Goal: Communication & Community: Answer question/provide support

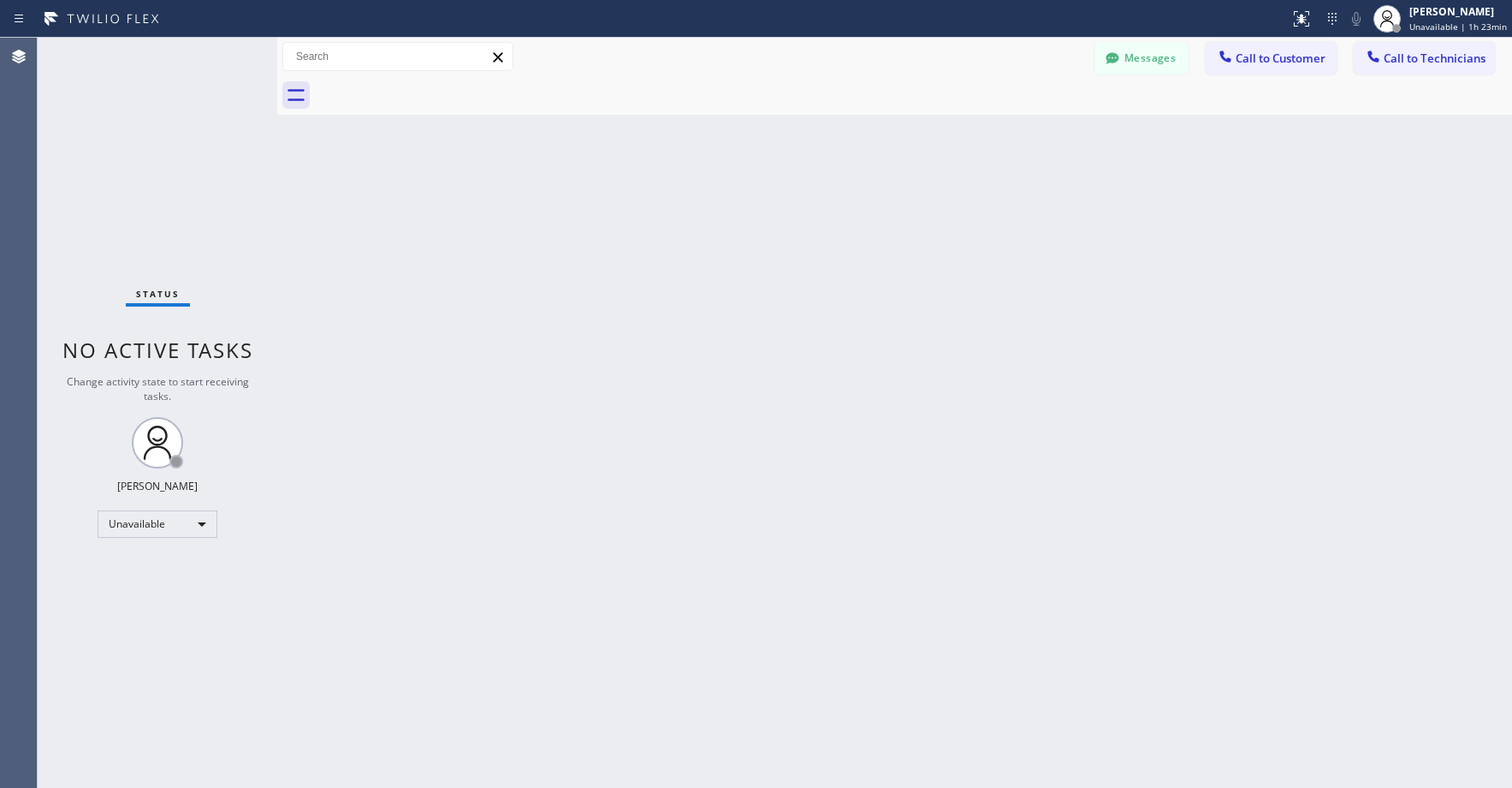
click at [135, 150] on div "Status No active tasks Change activity state to start receiving tasks. [PERSON_…" at bounding box center [157, 413] width 239 height 750
drag, startPoint x: 154, startPoint y: 107, endPoint x: 1010, endPoint y: 151, distance: 857.1
click at [161, 109] on div "Status No active tasks Change activity state to start receiving tasks. [PERSON_…" at bounding box center [157, 413] width 239 height 750
click at [1435, 65] on span "Call to Technicians" at bounding box center [1435, 59] width 102 height 16
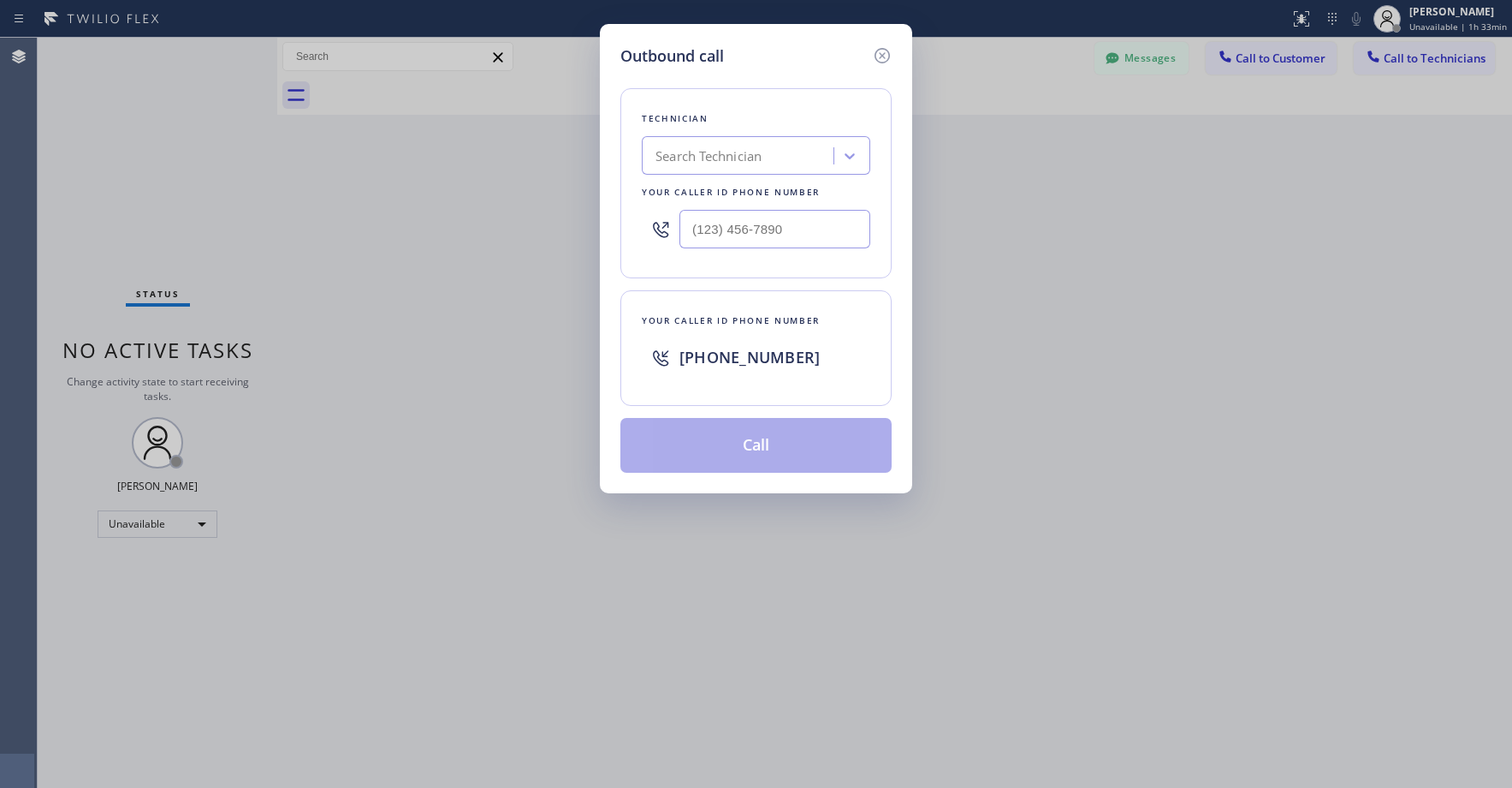
click at [757, 159] on div "Search Technician" at bounding box center [709, 156] width 107 height 20
type input "la [PERSON_NAME]"
click at [717, 196] on div "[PERSON_NAME]" at bounding box center [756, 192] width 229 height 31
type input "[PHONE_NUMBER]"
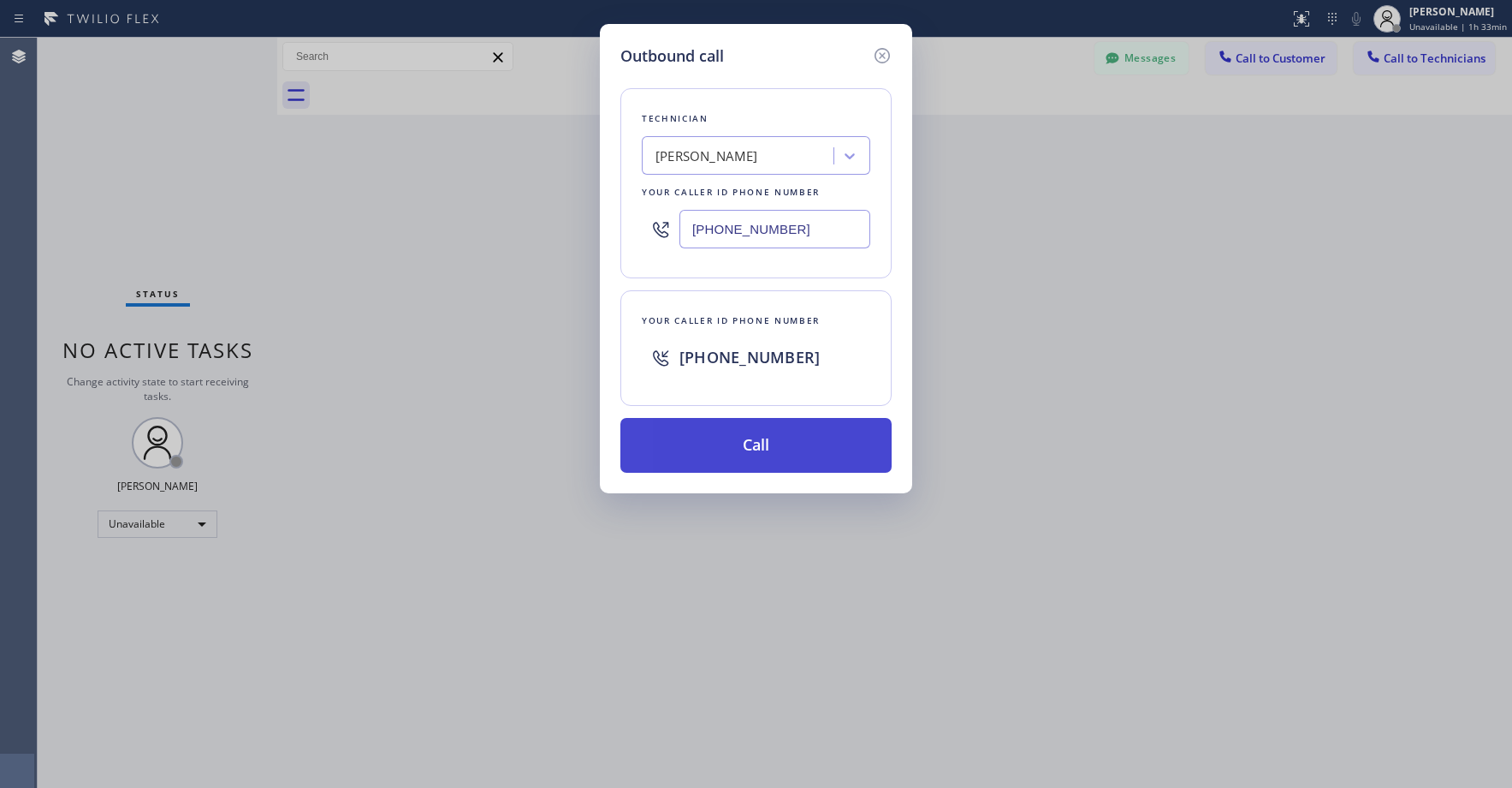
click at [732, 439] on button "Call" at bounding box center [756, 445] width 272 height 55
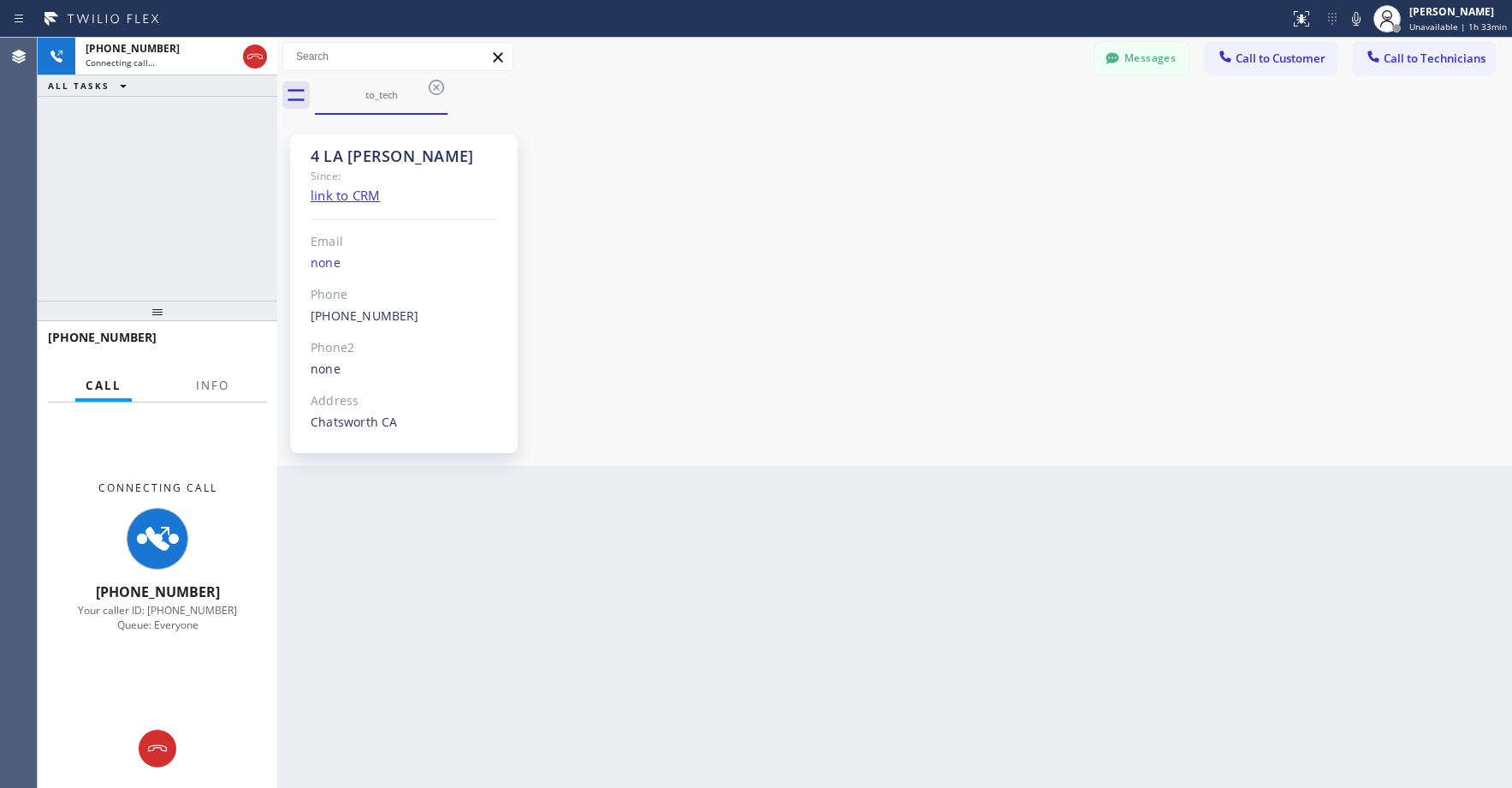
click at [201, 234] on div "[PHONE_NUMBER] Connecting call… ALL TASKS ALL TASKS ACTIVE TASKS TASKS IN WRAP …" at bounding box center [157, 169] width 239 height 263
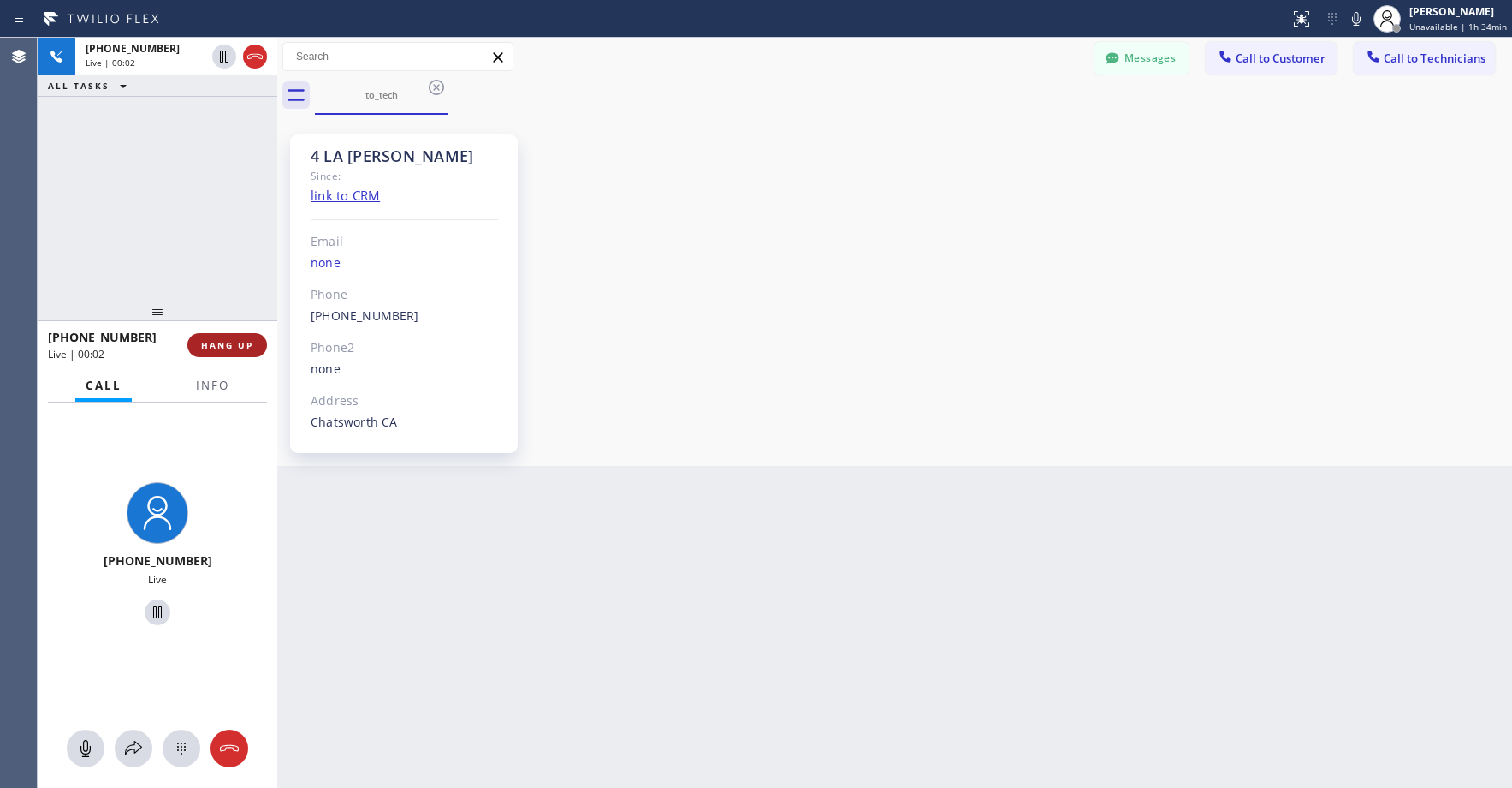
click at [240, 341] on span "HANG UP" at bounding box center [227, 345] width 52 height 12
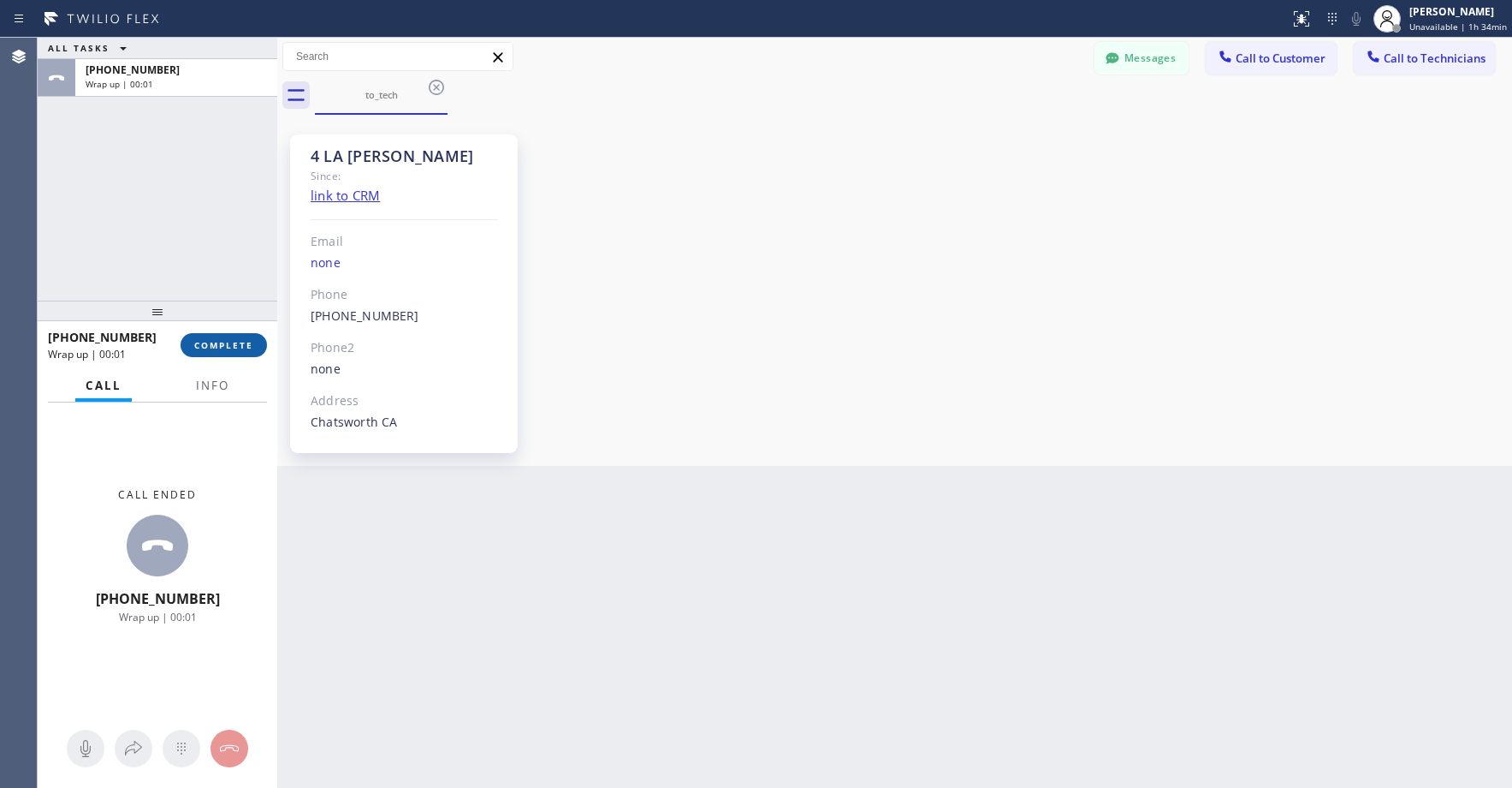
click at [233, 348] on span "COMPLETE" at bounding box center [224, 345] width 59 height 12
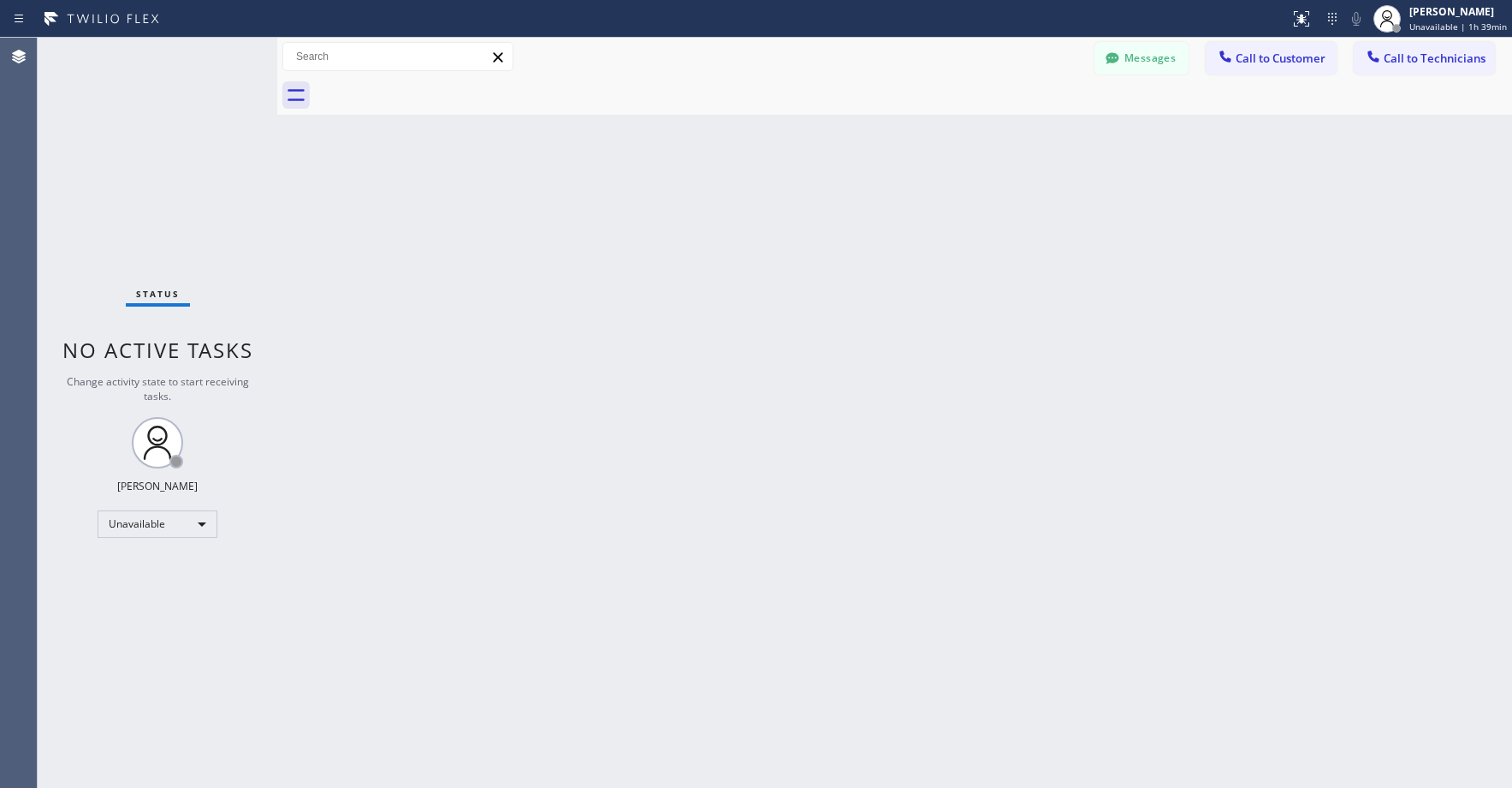
click at [127, 133] on div "Status No active tasks Change activity state to start receiving tasks. [PERSON_…" at bounding box center [157, 413] width 239 height 750
click at [1436, 64] on span "Call to Technicians" at bounding box center [1435, 59] width 102 height 16
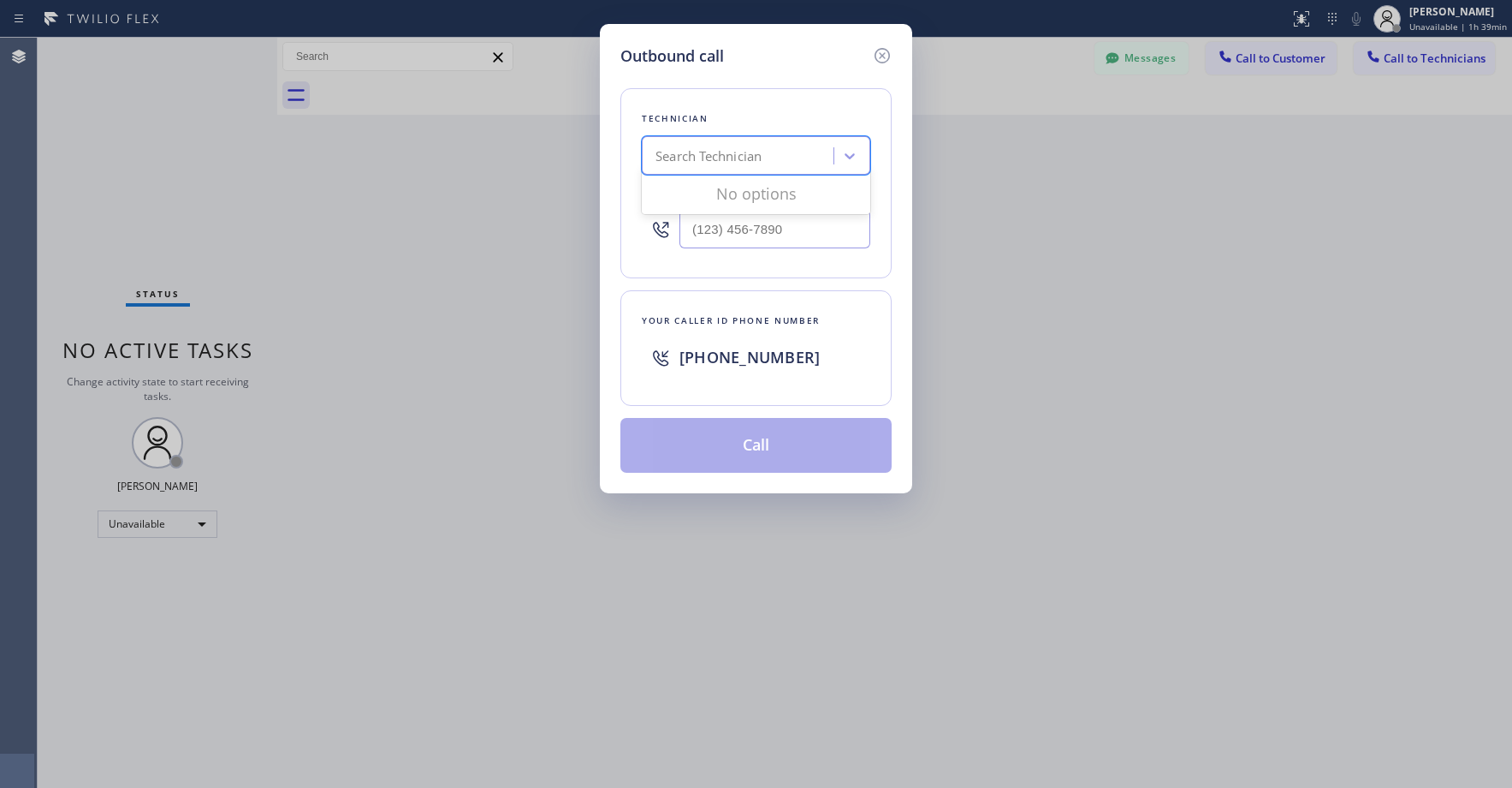
click at [754, 166] on div "Search Technician" at bounding box center [740, 155] width 187 height 30
type input "d"
type input "s"
type input "slava"
click at [735, 189] on div "[PERSON_NAME]" at bounding box center [756, 192] width 229 height 31
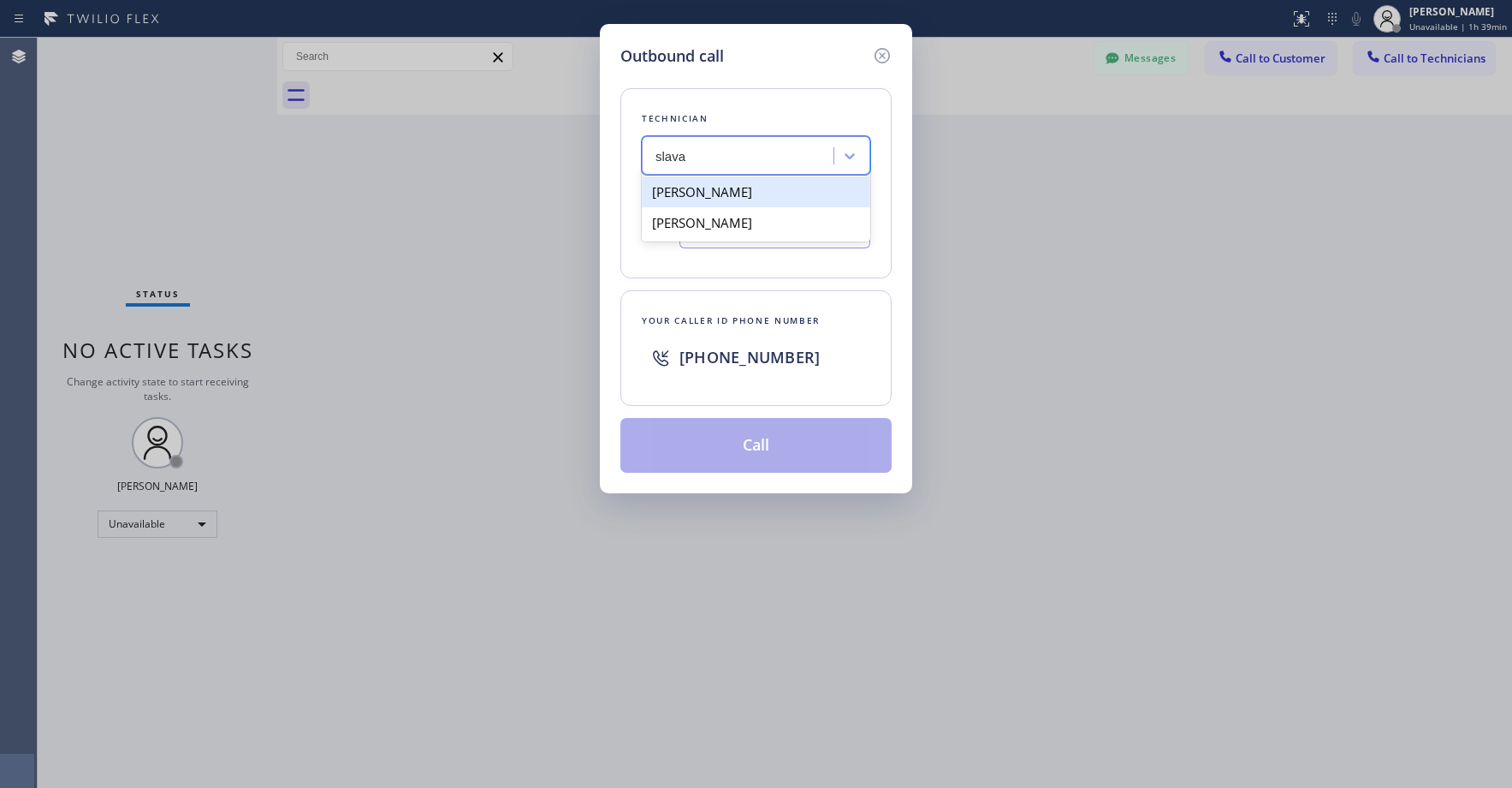
type input "[PHONE_NUMBER]"
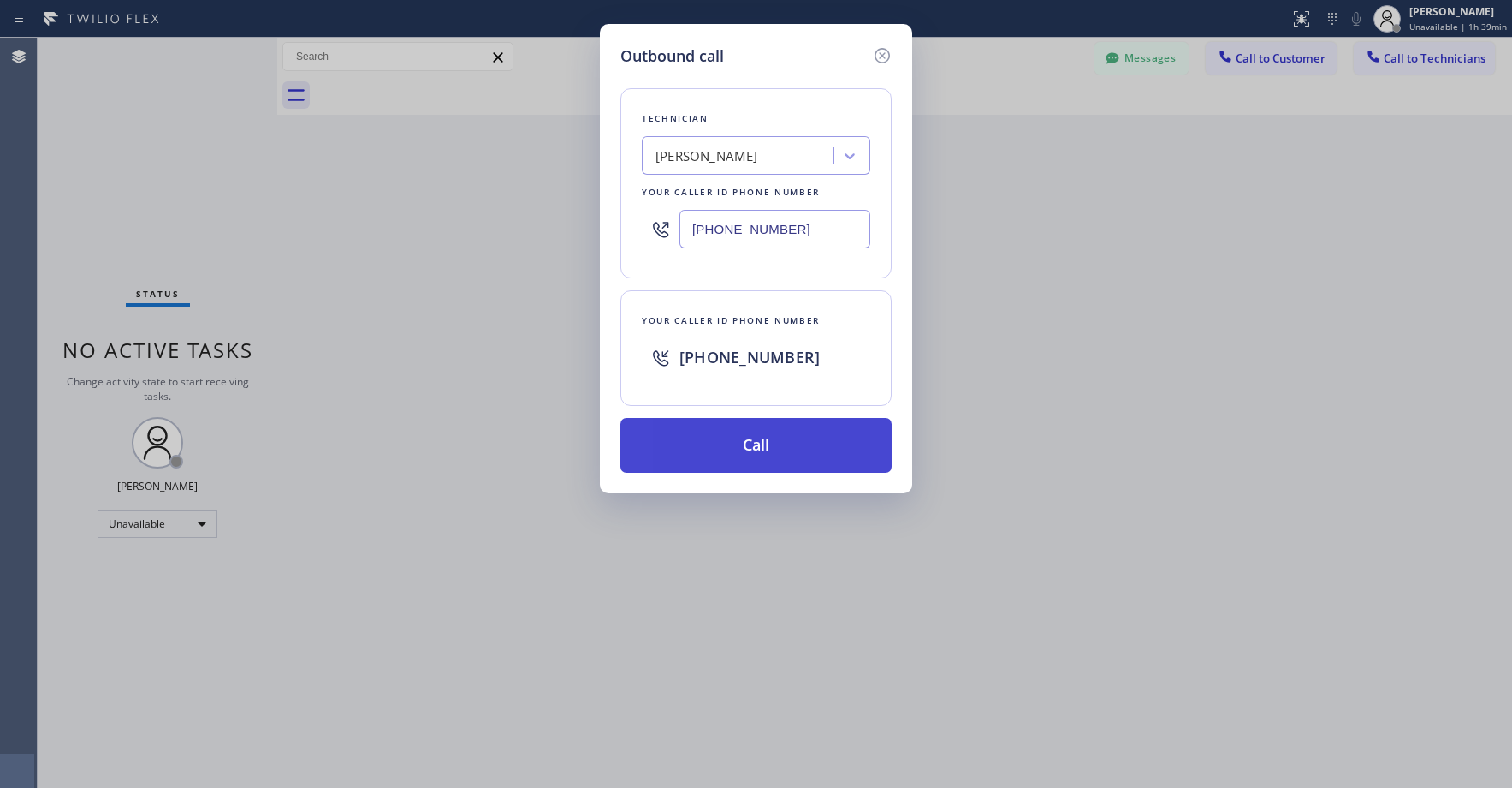
click at [767, 433] on button "Call" at bounding box center [756, 445] width 272 height 55
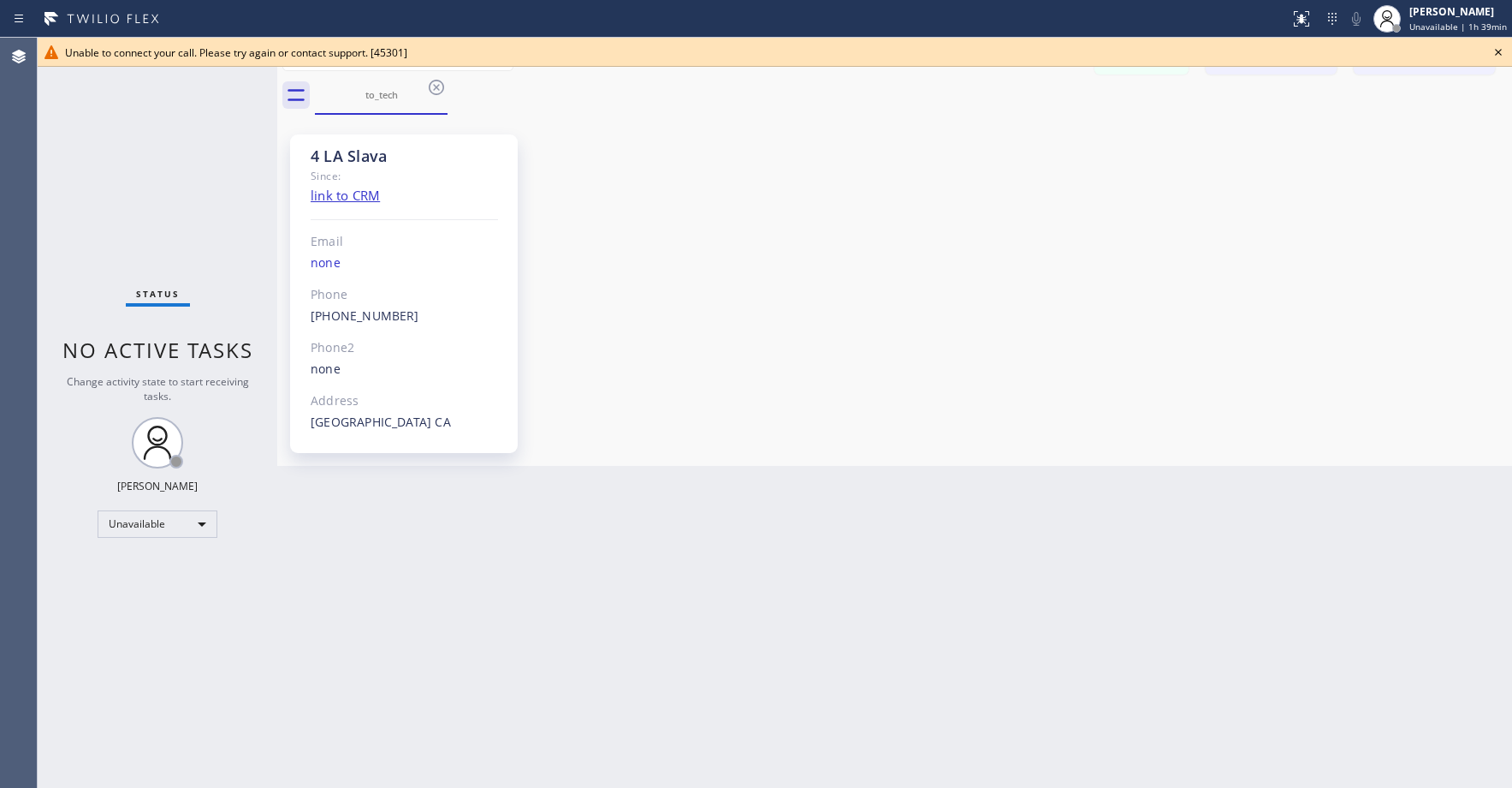
click at [1498, 49] on icon at bounding box center [1498, 52] width 21 height 21
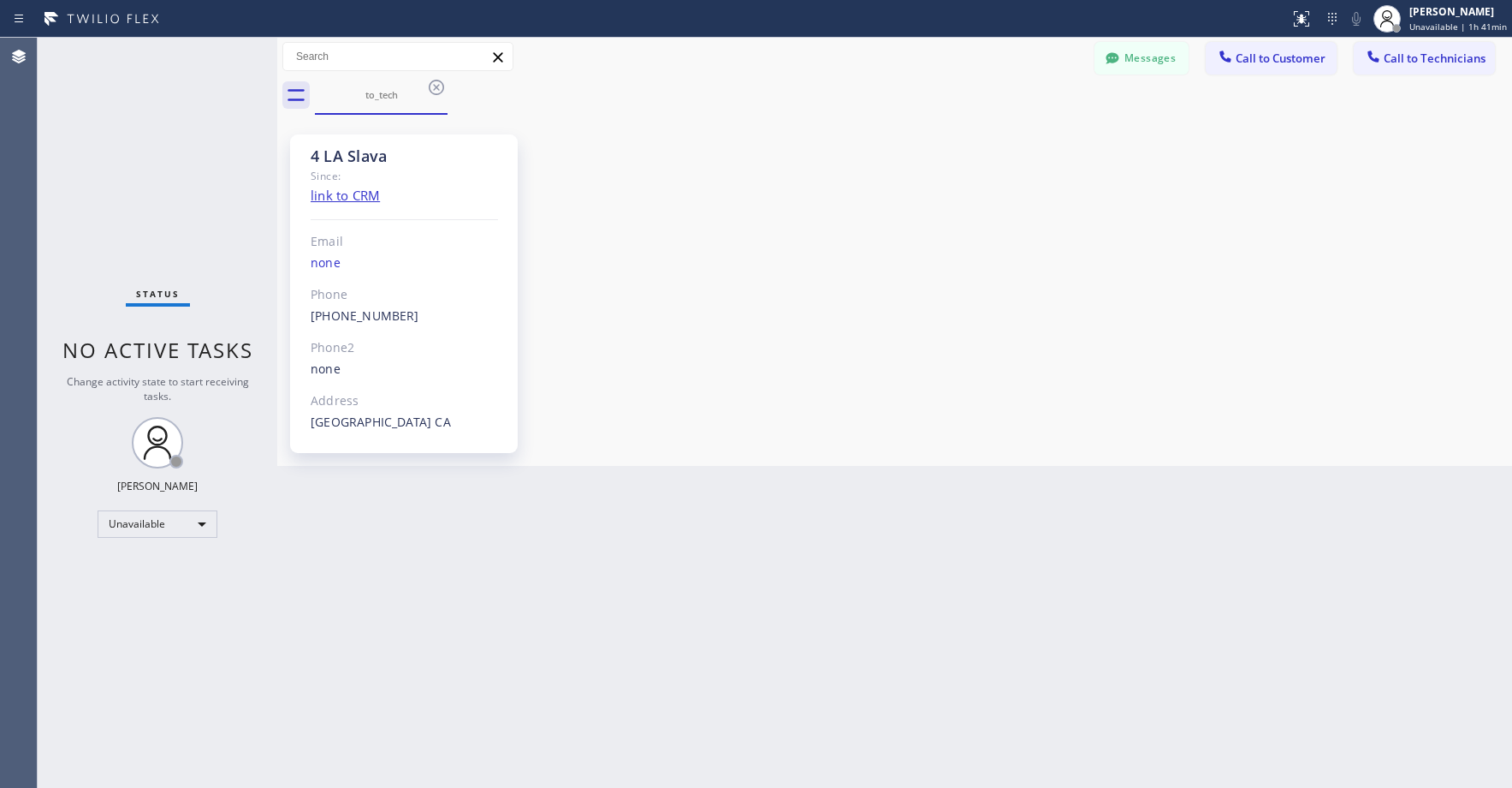
click at [142, 155] on div "Status No active tasks Change activity state to start receiving tasks. [PERSON_…" at bounding box center [157, 413] width 239 height 750
click at [436, 90] on icon at bounding box center [436, 87] width 21 height 21
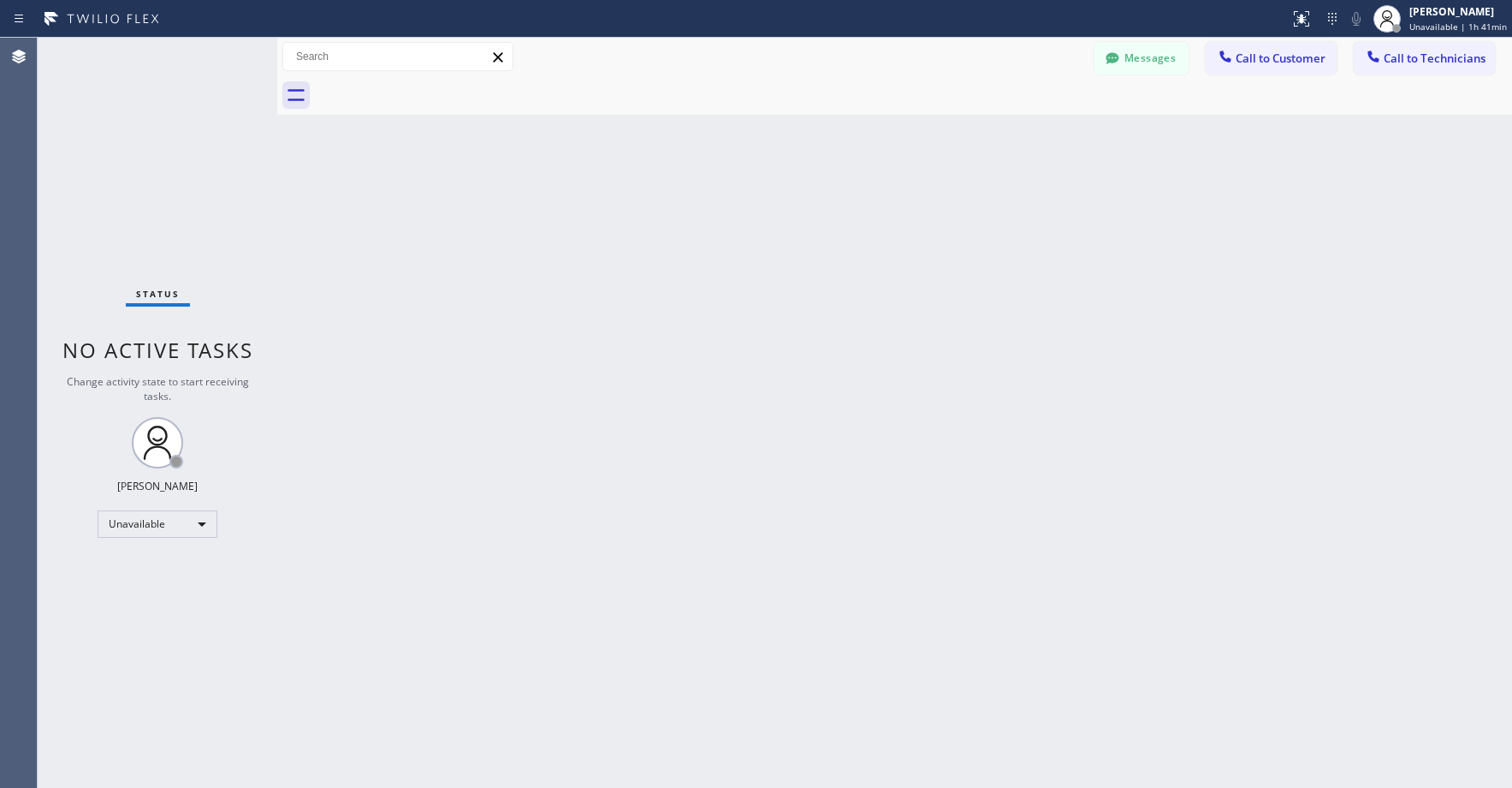
click at [211, 145] on div "Status No active tasks Change activity state to start receiving tasks. [PERSON_…" at bounding box center [157, 413] width 239 height 750
drag, startPoint x: 157, startPoint y: 189, endPoint x: 331, endPoint y: 169, distance: 175.1
click at [159, 189] on div "Status No active tasks Change activity state to start receiving tasks. [PERSON_…" at bounding box center [157, 413] width 239 height 750
click at [1133, 55] on button "Messages" at bounding box center [1142, 58] width 94 height 32
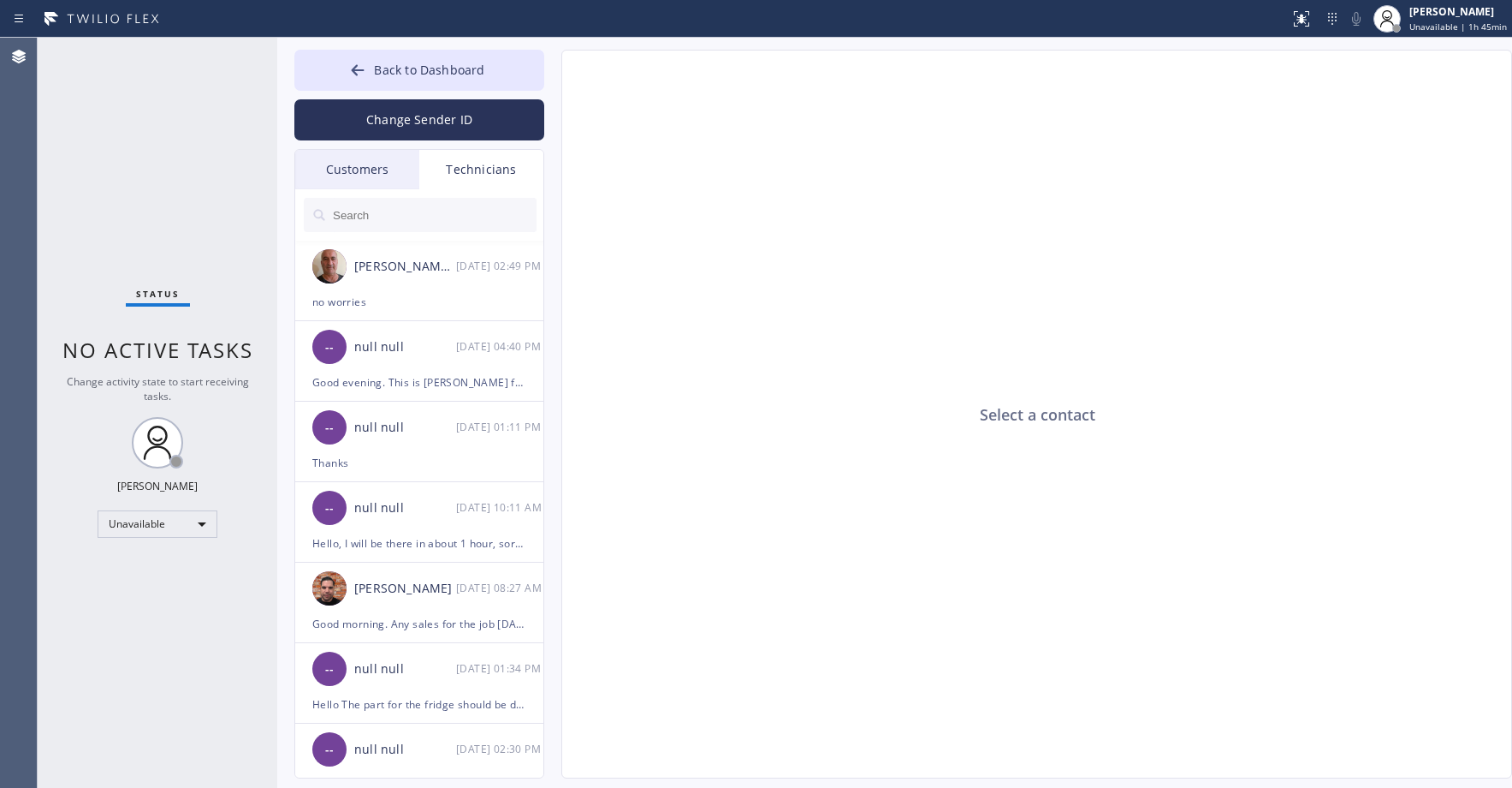
click at [366, 172] on div "Customers" at bounding box center [357, 169] width 124 height 39
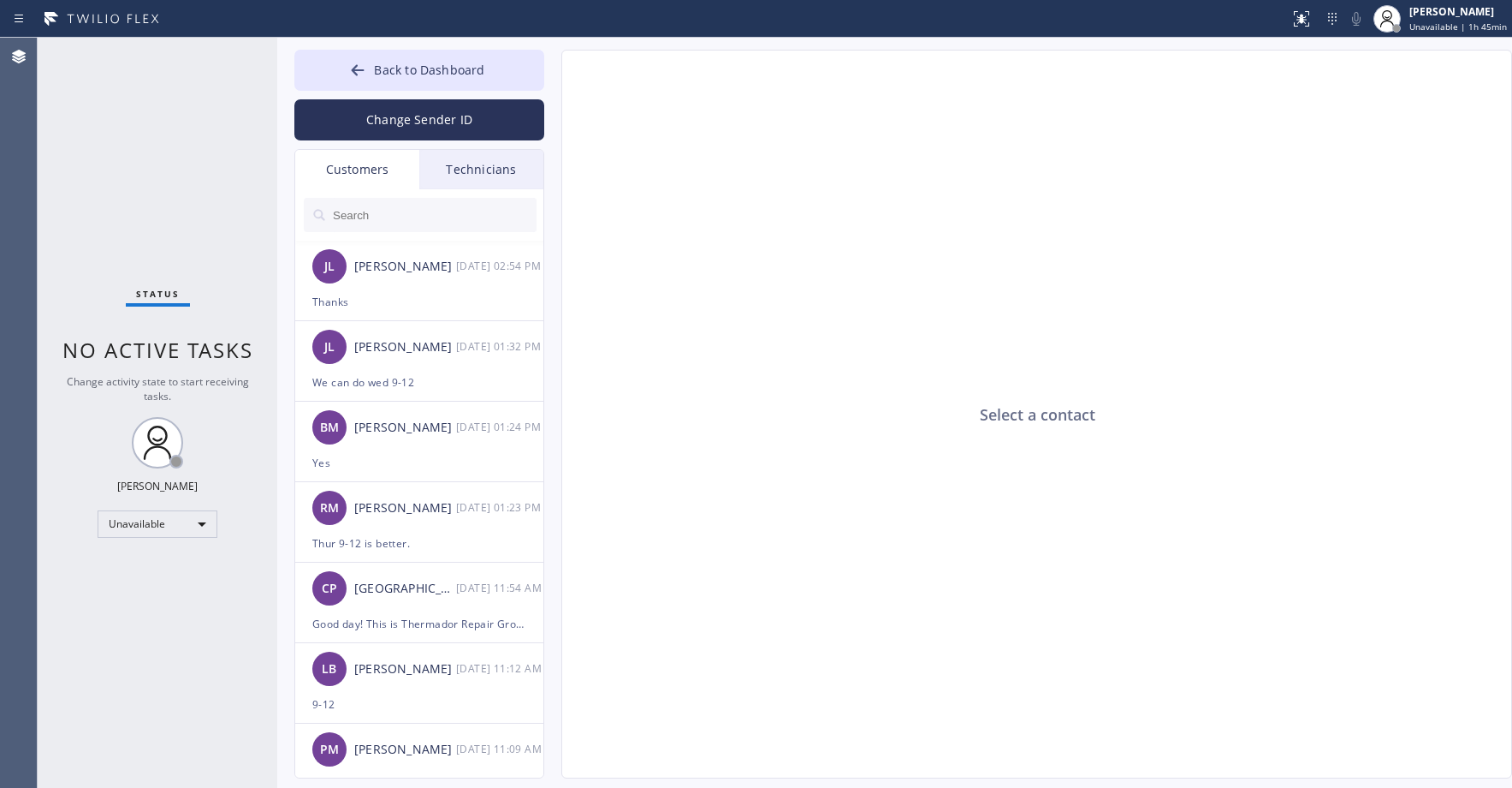
click at [367, 220] on input "text" at bounding box center [434, 214] width 205 height 34
paste input "T6N4JG"
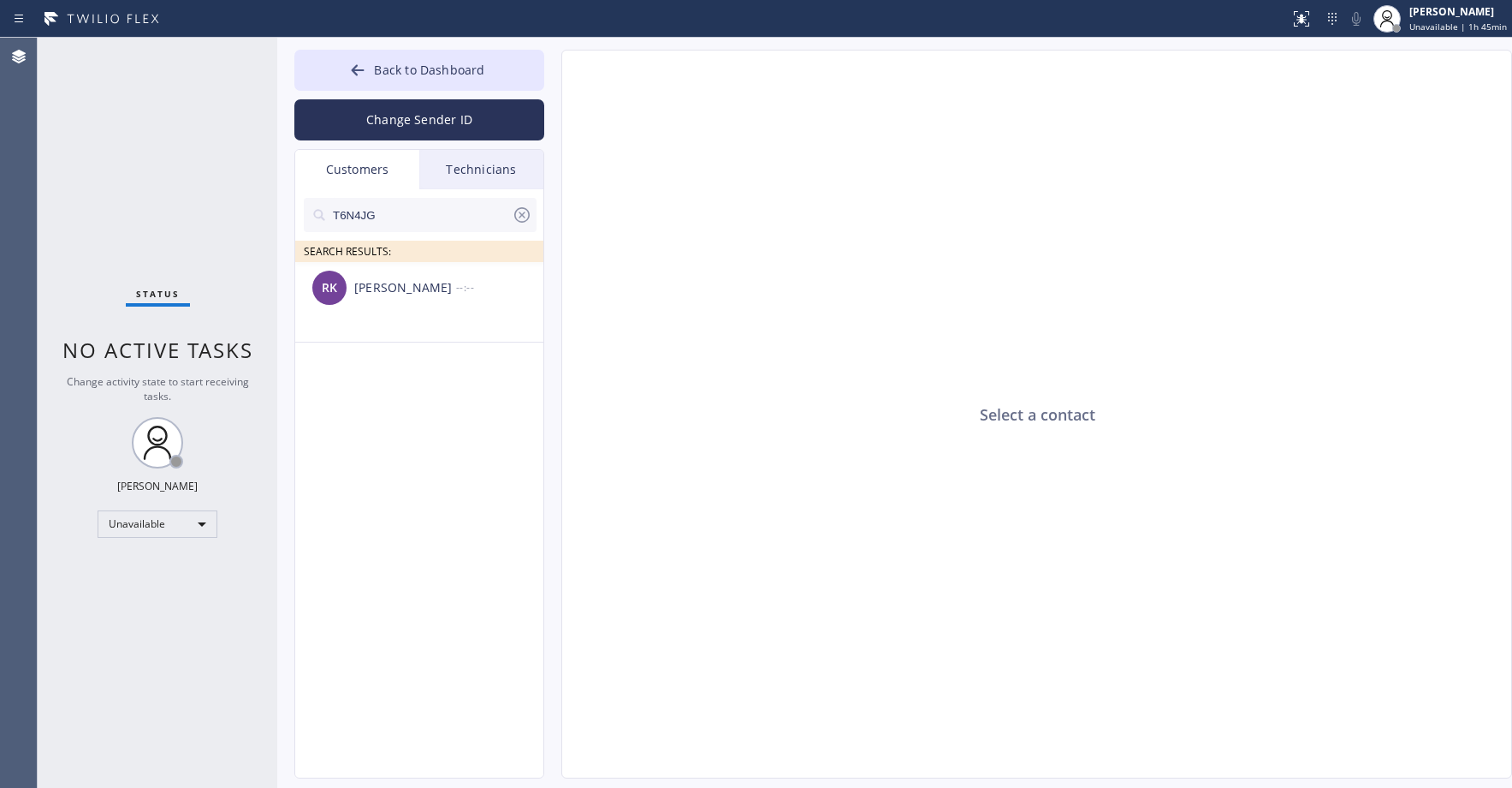
type input "T6N4JG"
click at [357, 294] on div "[PERSON_NAME]" at bounding box center [406, 288] width 102 height 20
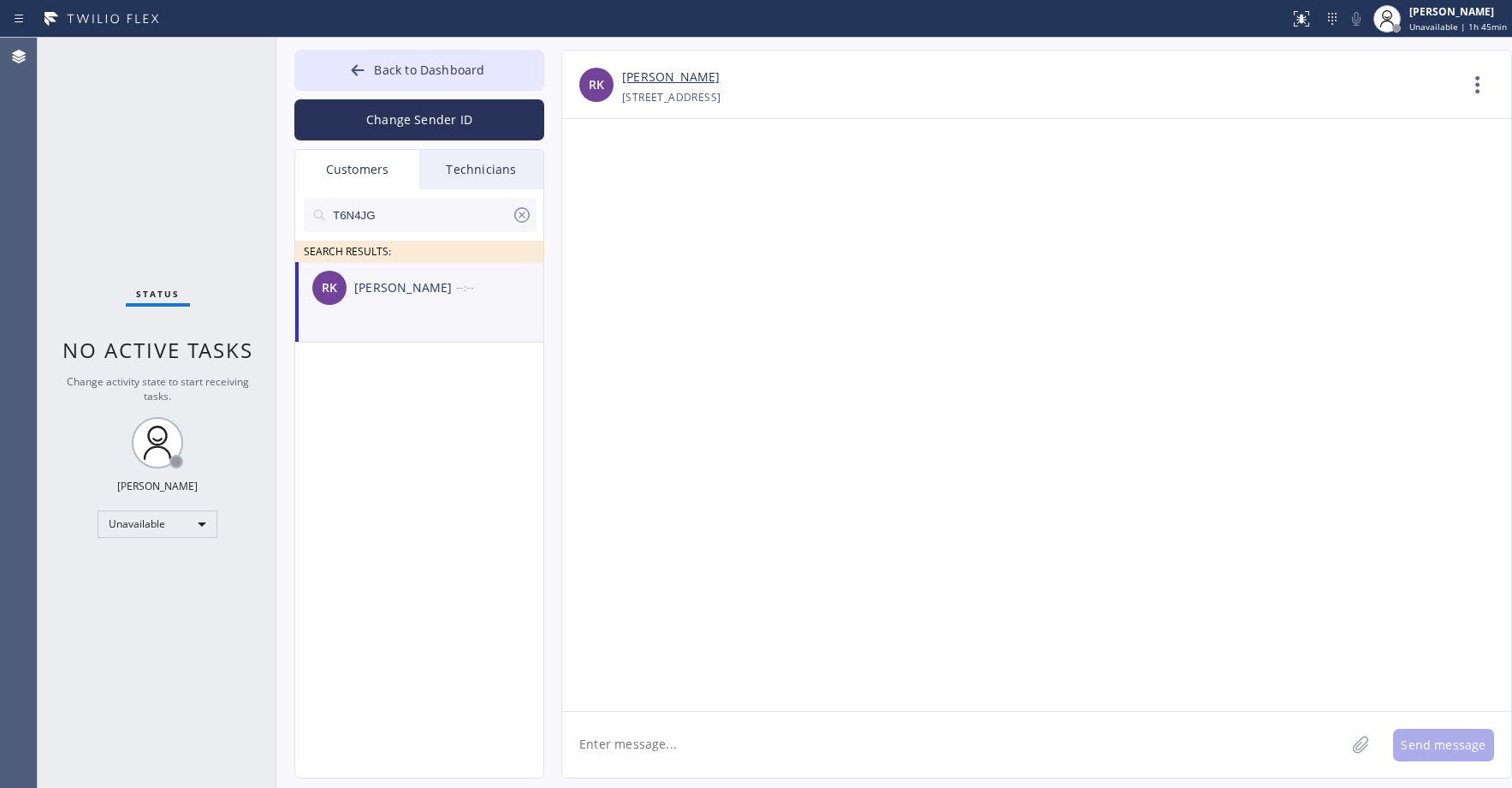
click at [631, 747] on textarea at bounding box center [953, 744] width 783 height 66
paste textarea "Kent Appliance Mending"
type textarea "Good day! This is Kent Appliance Mending. Unfortunately we dont have any techs …"
click at [1448, 741] on button "Send message" at bounding box center [1444, 744] width 101 height 32
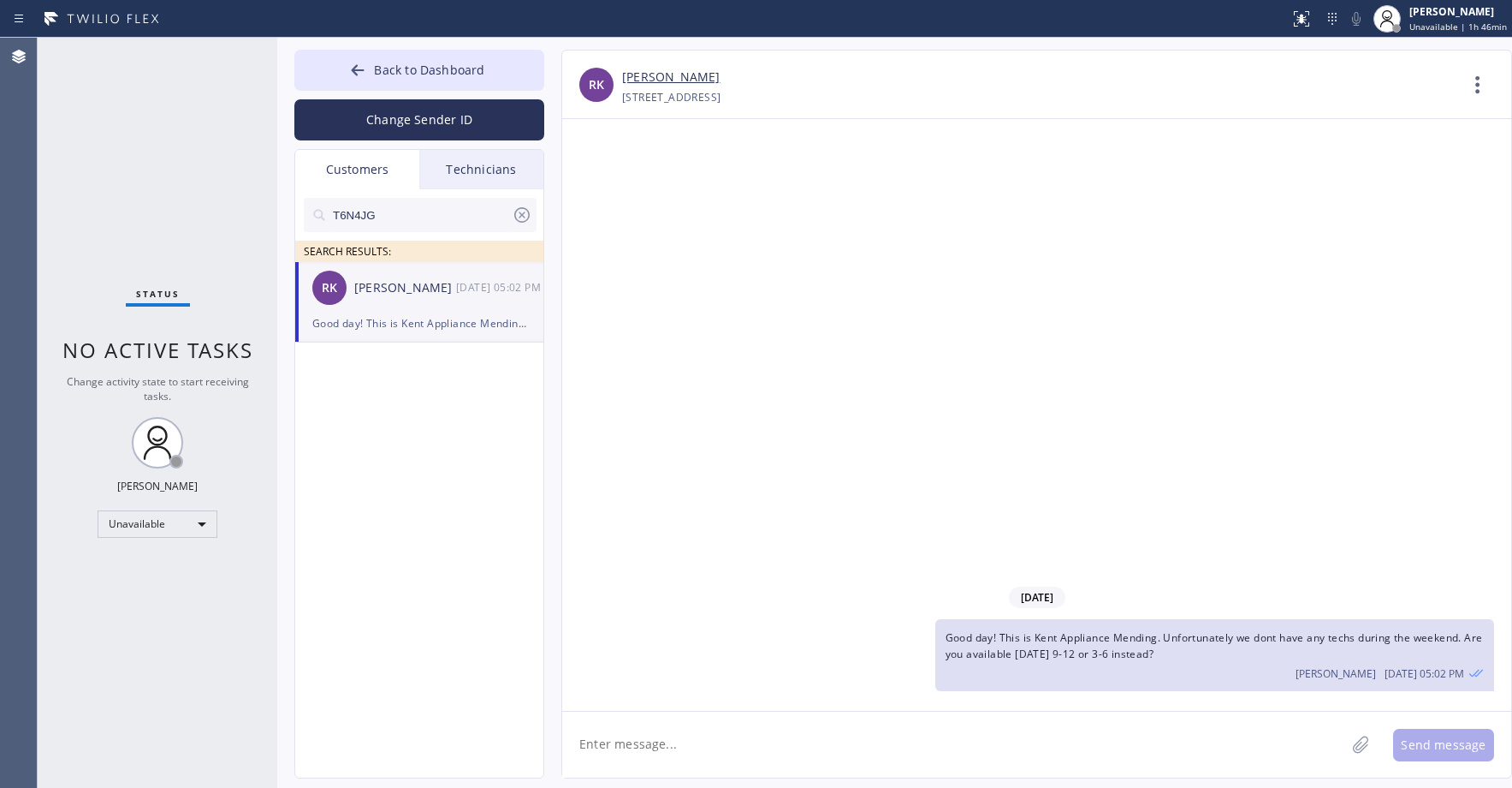
drag, startPoint x: 160, startPoint y: 109, endPoint x: 251, endPoint y: 176, distance: 113.0
click at [162, 115] on div "Status No active tasks Change activity state to start receiving tasks. [PERSON_…" at bounding box center [157, 413] width 239 height 750
click at [409, 75] on span "Back to Dashboard" at bounding box center [429, 69] width 110 height 17
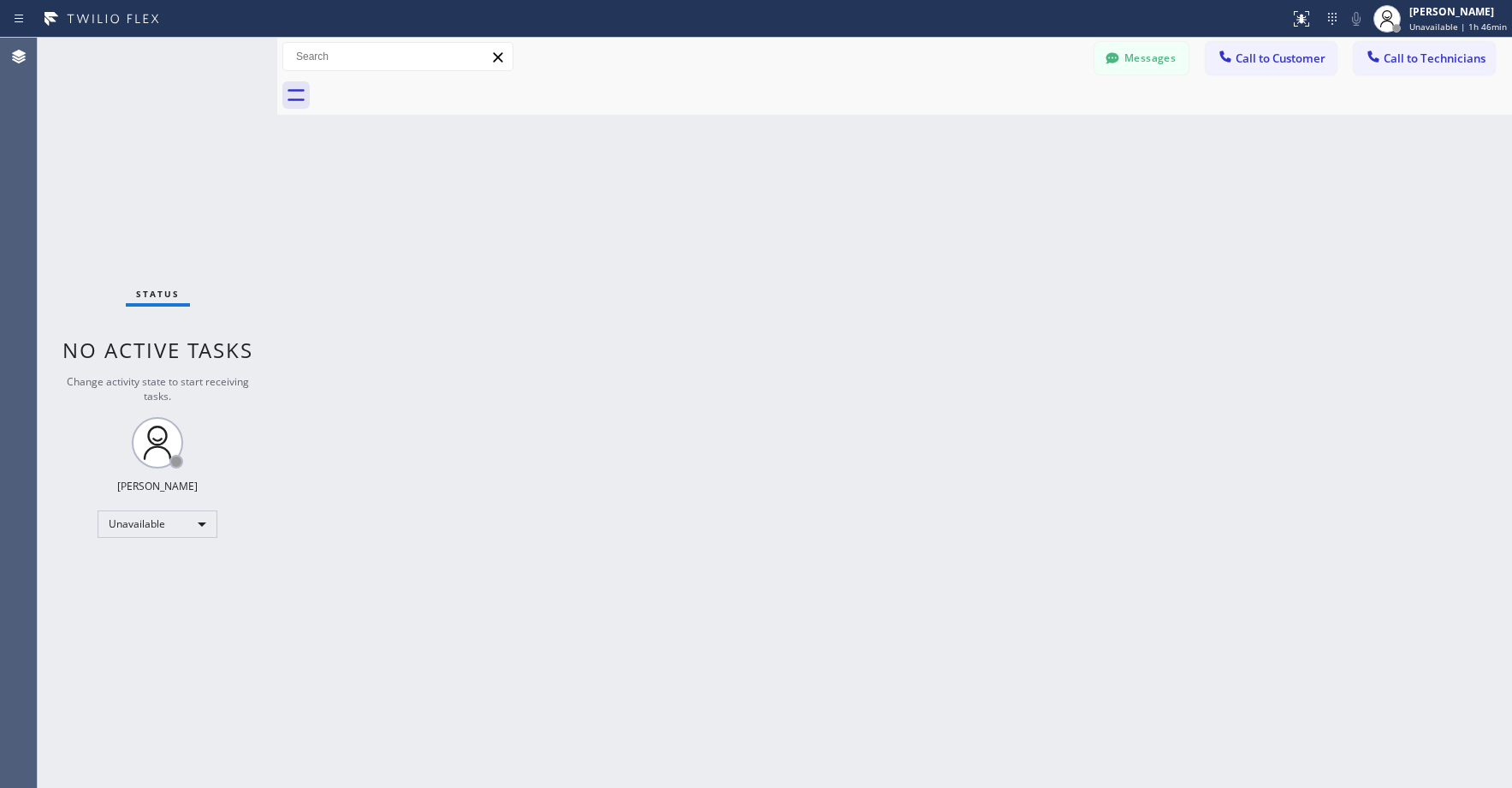
drag, startPoint x: 179, startPoint y: 192, endPoint x: 122, endPoint y: 402, distance: 217.6
click at [176, 198] on div "Status No active tasks Change activity state to start receiving tasks. [PERSON_…" at bounding box center [157, 413] width 239 height 750
drag, startPoint x: 127, startPoint y: 127, endPoint x: 127, endPoint y: 171, distance: 44.0
click at [127, 134] on div "Status No active tasks Change activity state to start receiving tasks. [PERSON_…" at bounding box center [157, 413] width 239 height 750
click at [113, 519] on div "Unavailable" at bounding box center [157, 524] width 120 height 27
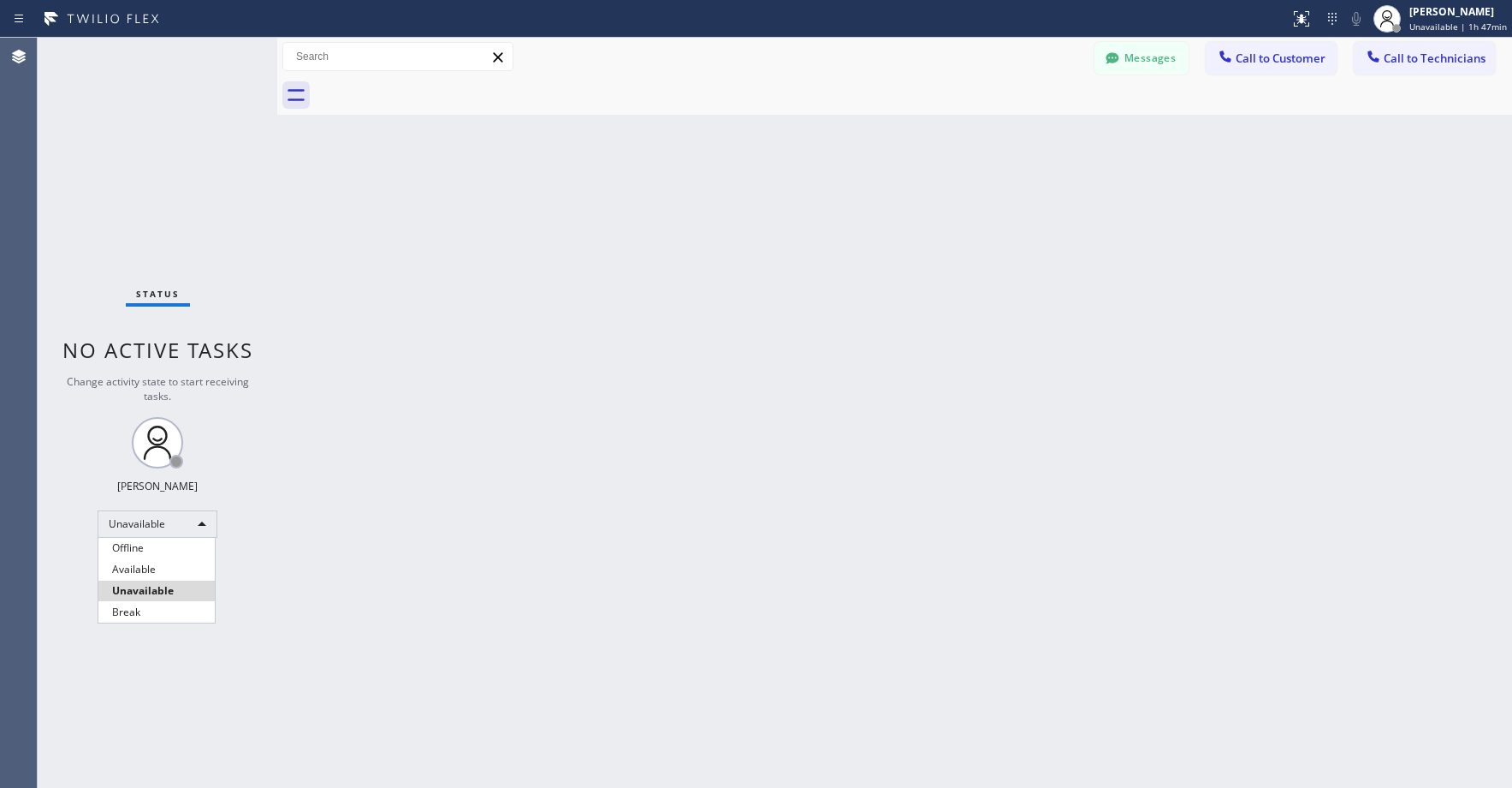
click at [138, 545] on li "Offline" at bounding box center [156, 547] width 116 height 21
click at [153, 198] on div "Status No active tasks Change activity state to start receiving tasks. [PERSON_…" at bounding box center [157, 413] width 239 height 750
click at [1438, 20] on div "[PERSON_NAME] Offline | 0s" at bounding box center [1465, 19] width 93 height 30
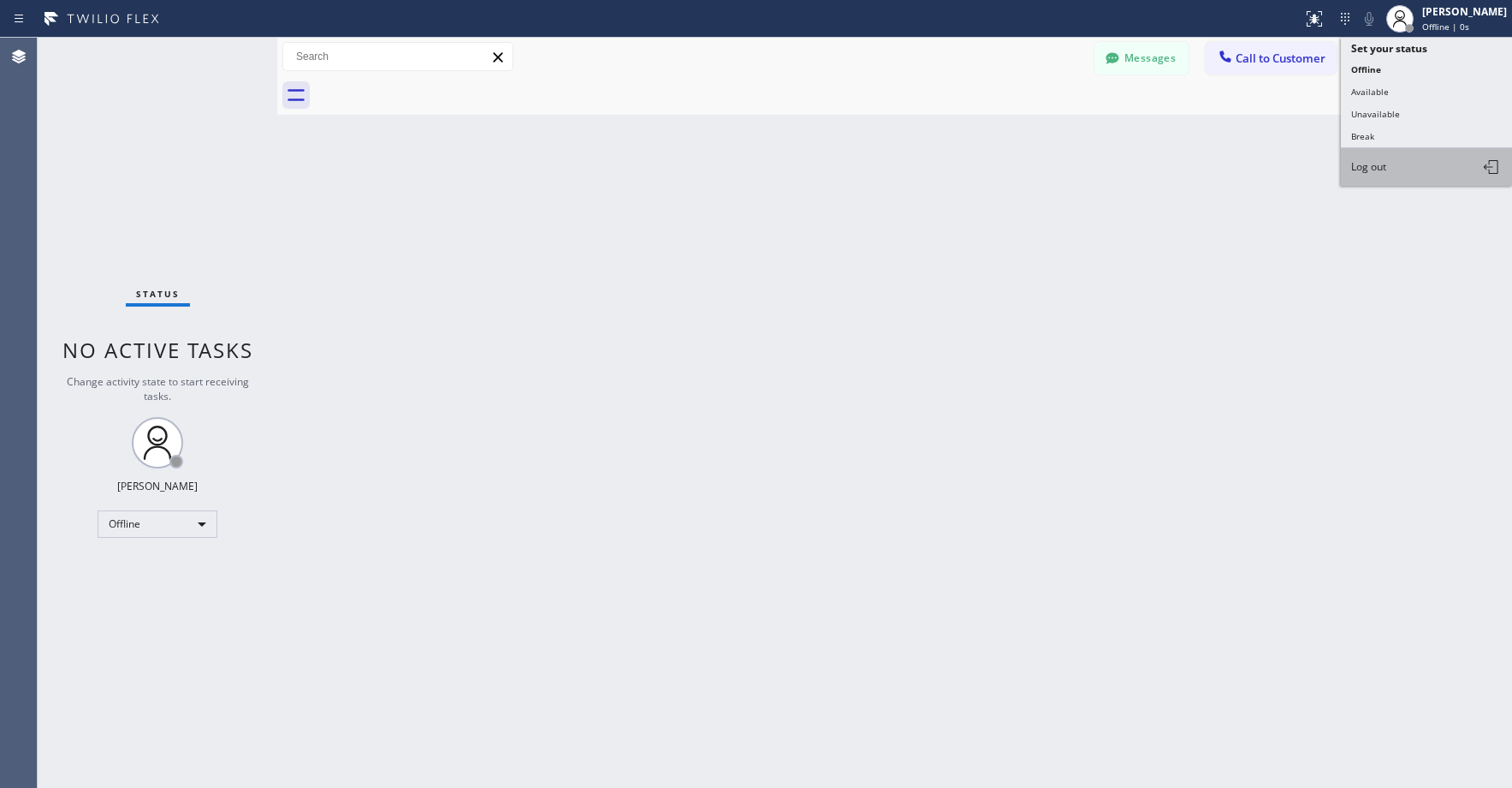
click at [1406, 177] on button "Log out" at bounding box center [1426, 166] width 171 height 38
